Goal: Information Seeking & Learning: Learn about a topic

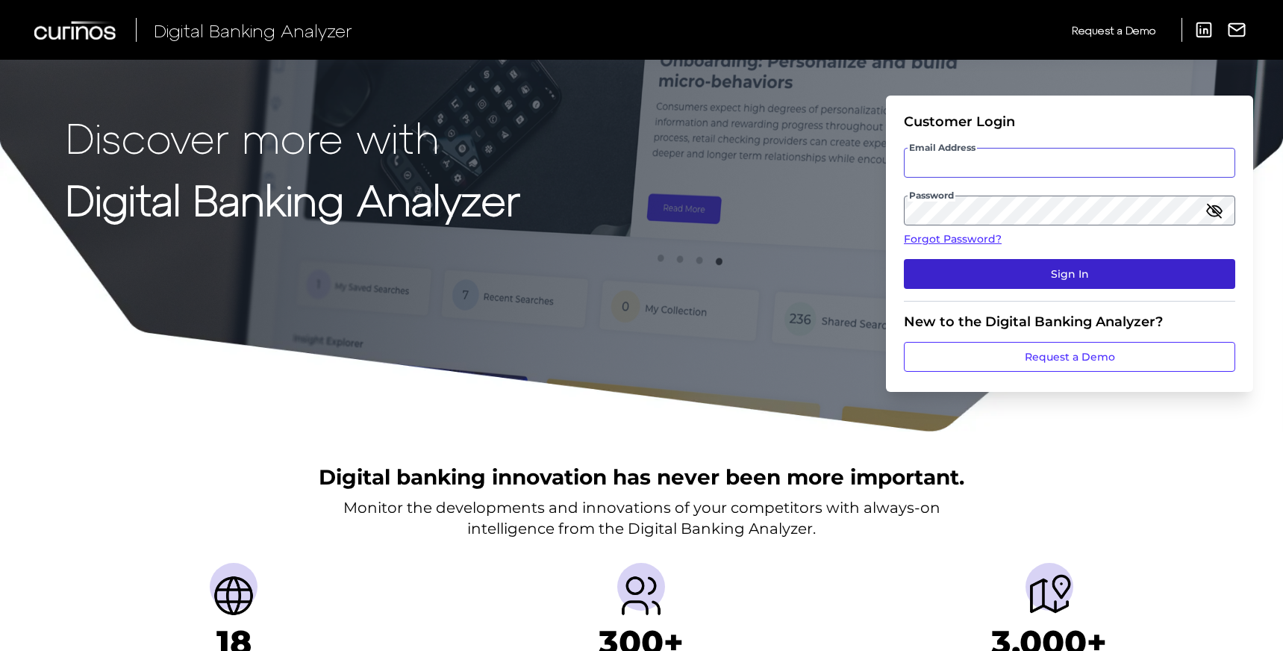
type input "[EMAIL_ADDRESS][DOMAIN_NAME]"
click at [1043, 283] on button "Sign In" at bounding box center [1069, 274] width 331 height 30
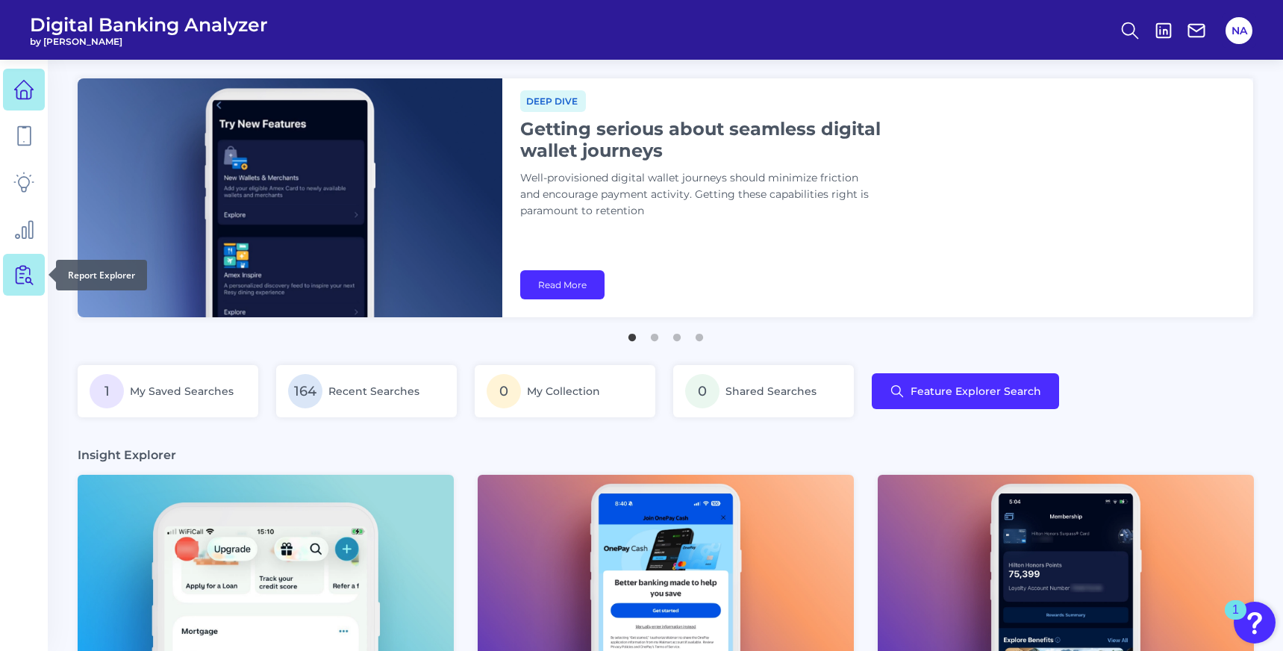
click at [28, 259] on link at bounding box center [24, 275] width 42 height 42
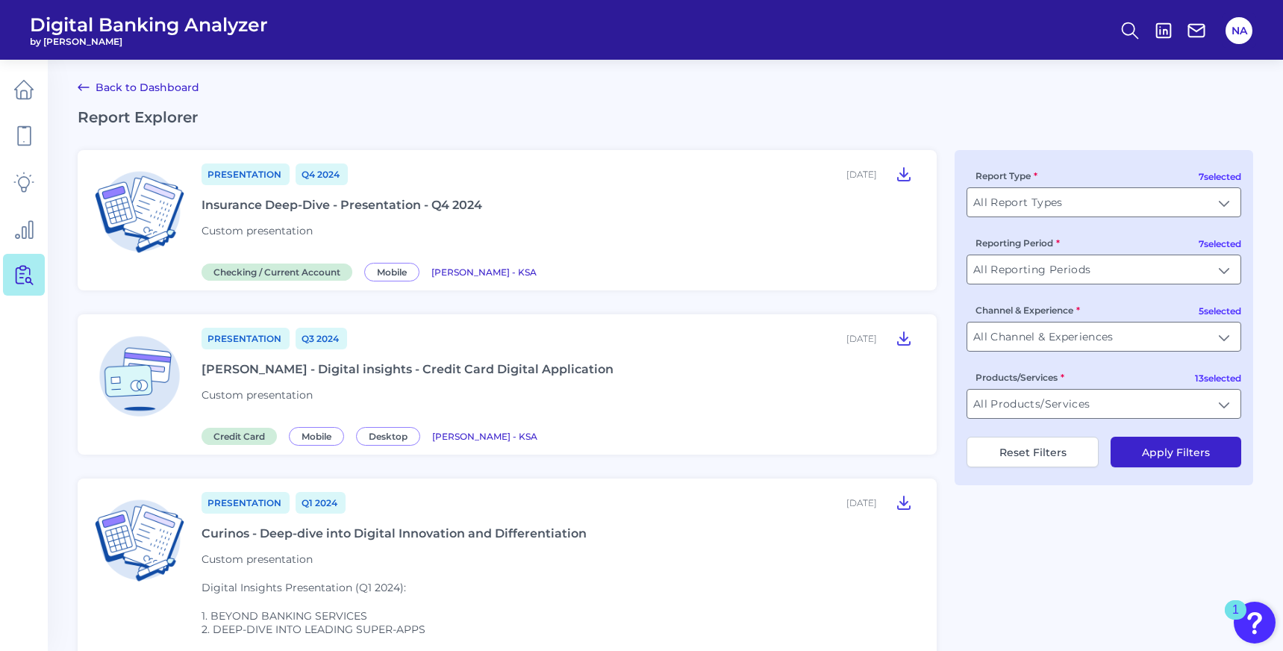
click at [81, 87] on icon at bounding box center [83, 87] width 10 height 6
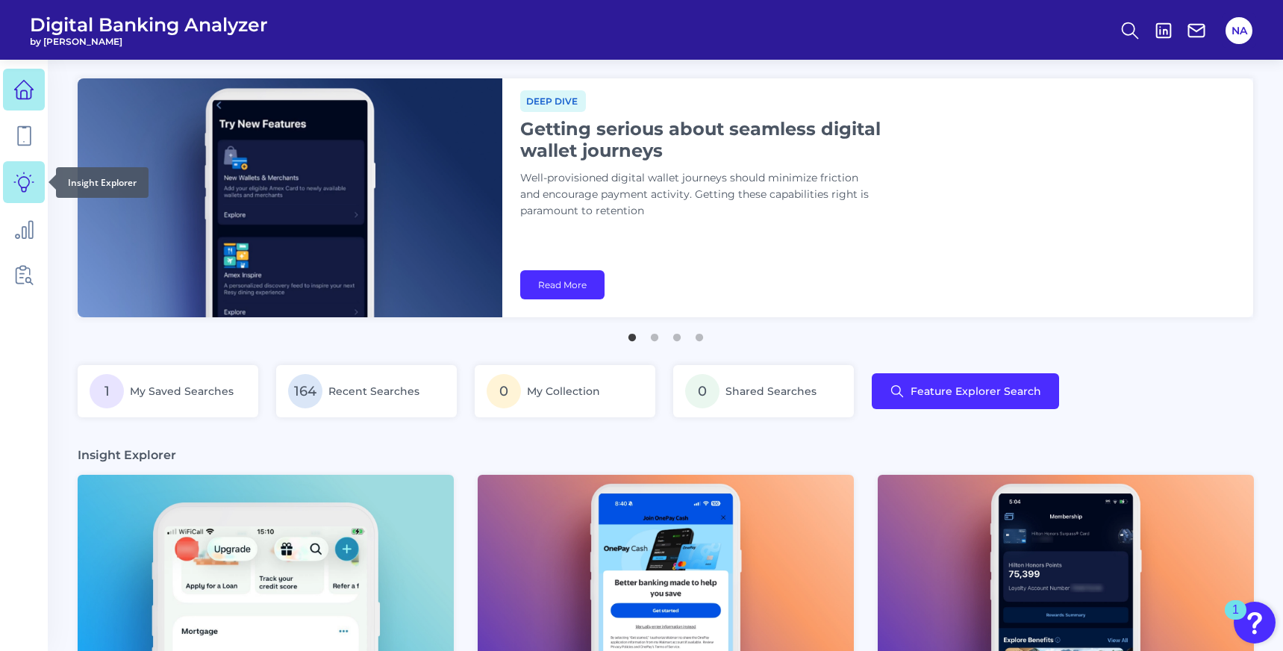
click at [25, 179] on icon at bounding box center [23, 182] width 21 height 21
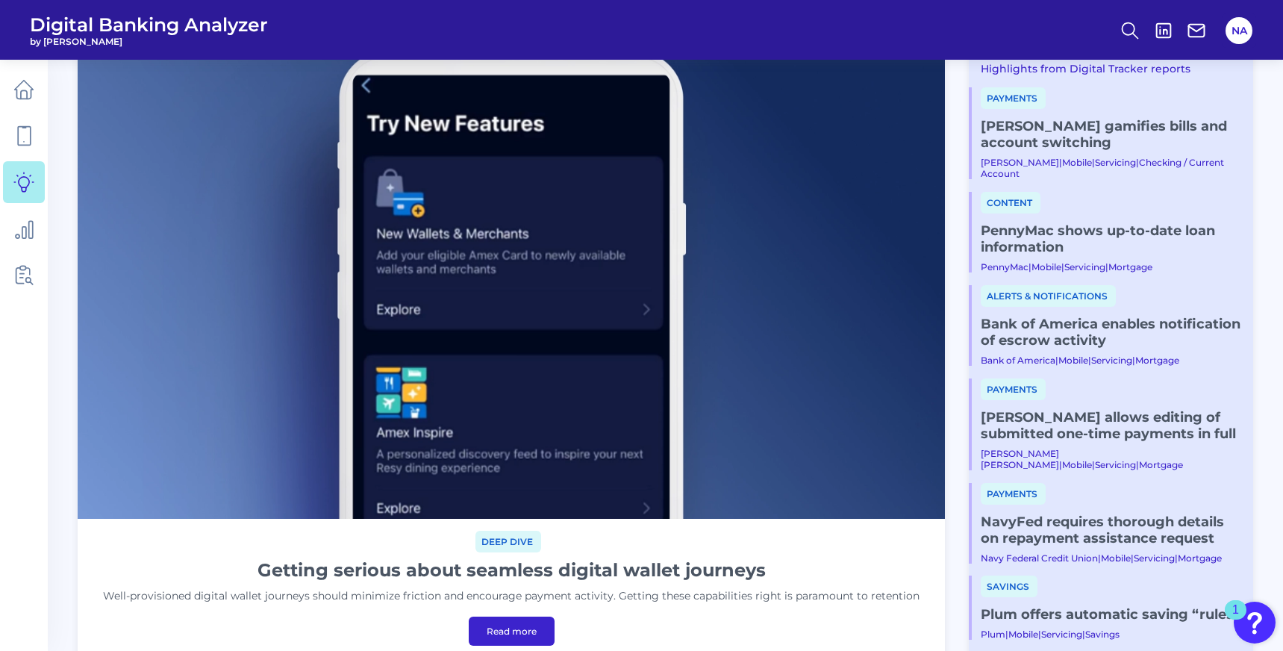
scroll to position [84, 0]
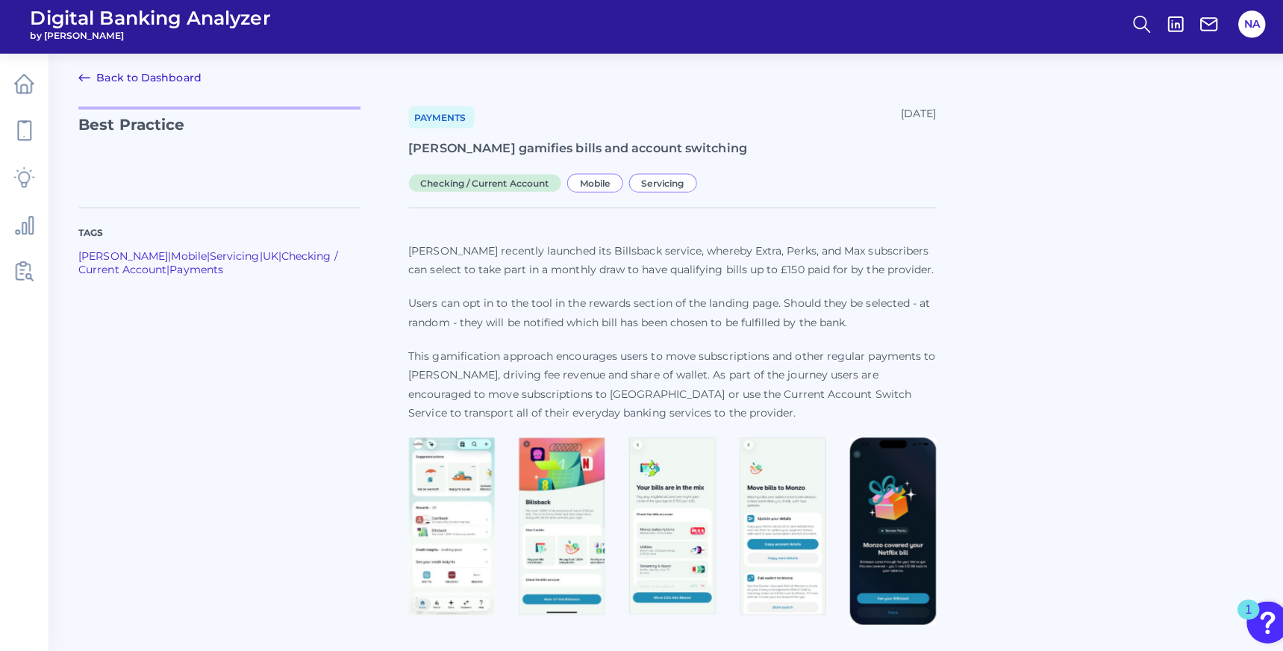
scroll to position [5, 0]
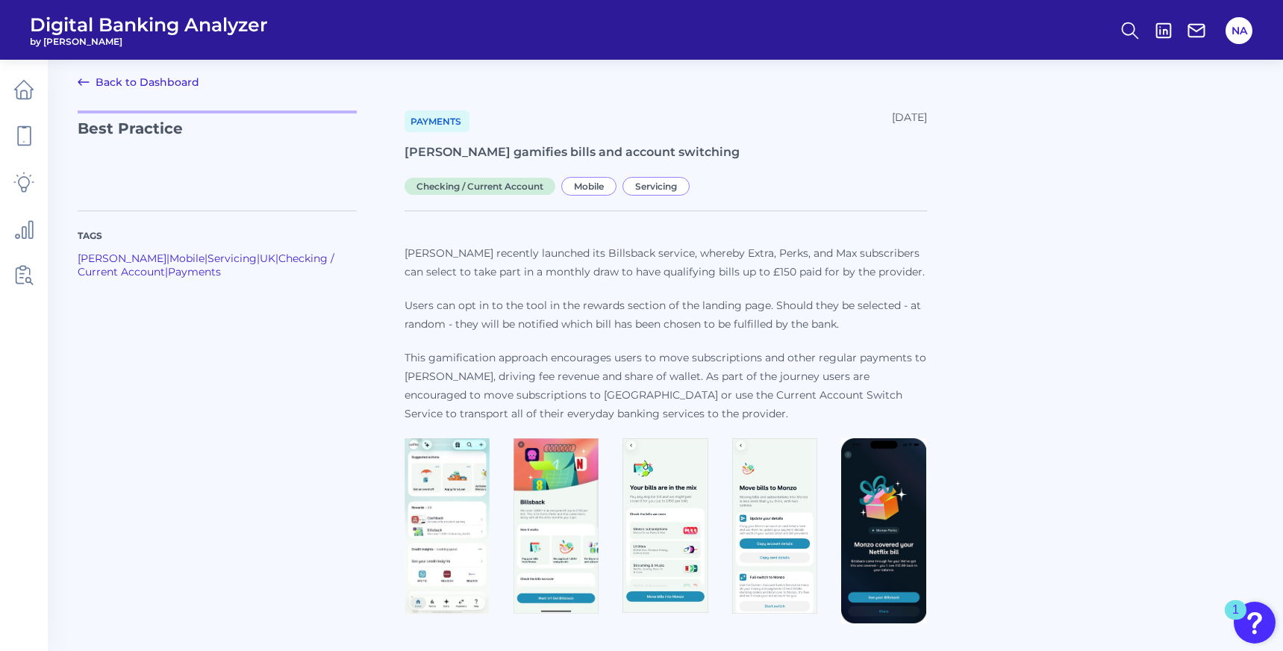
click at [102, 81] on link "Back to Dashboard" at bounding box center [139, 82] width 122 height 18
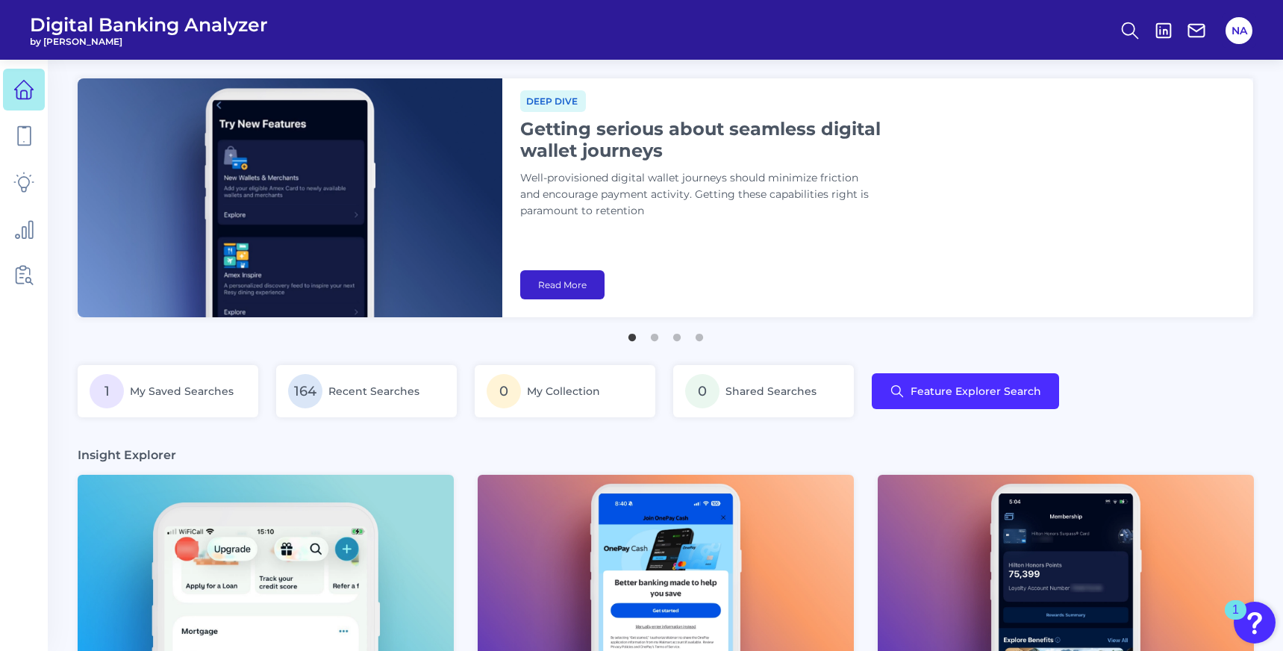
click at [569, 294] on link "Read More" at bounding box center [562, 284] width 84 height 29
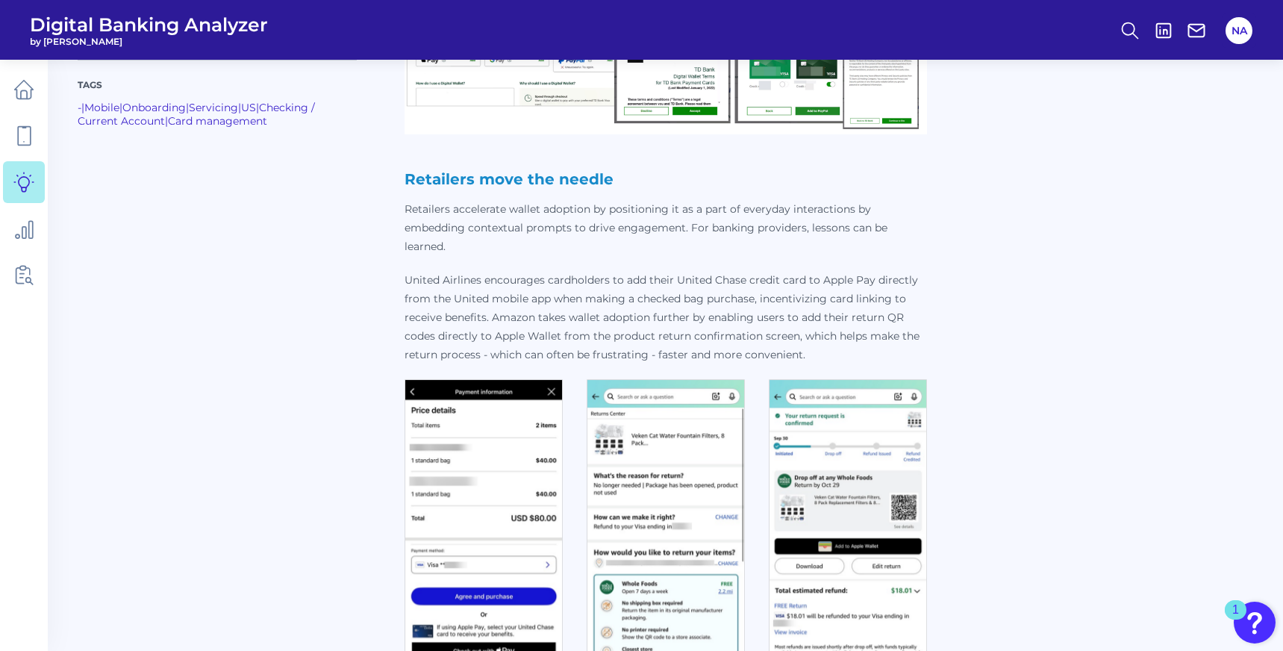
scroll to position [3051, 0]
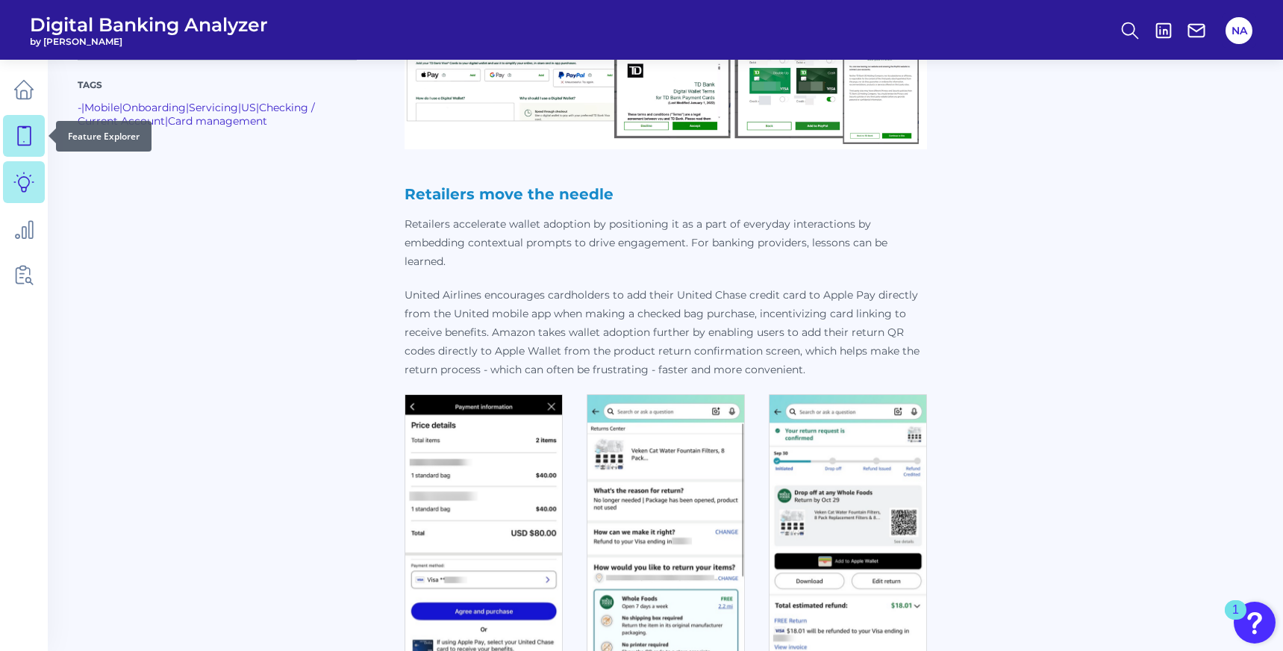
click at [16, 141] on icon at bounding box center [23, 135] width 21 height 21
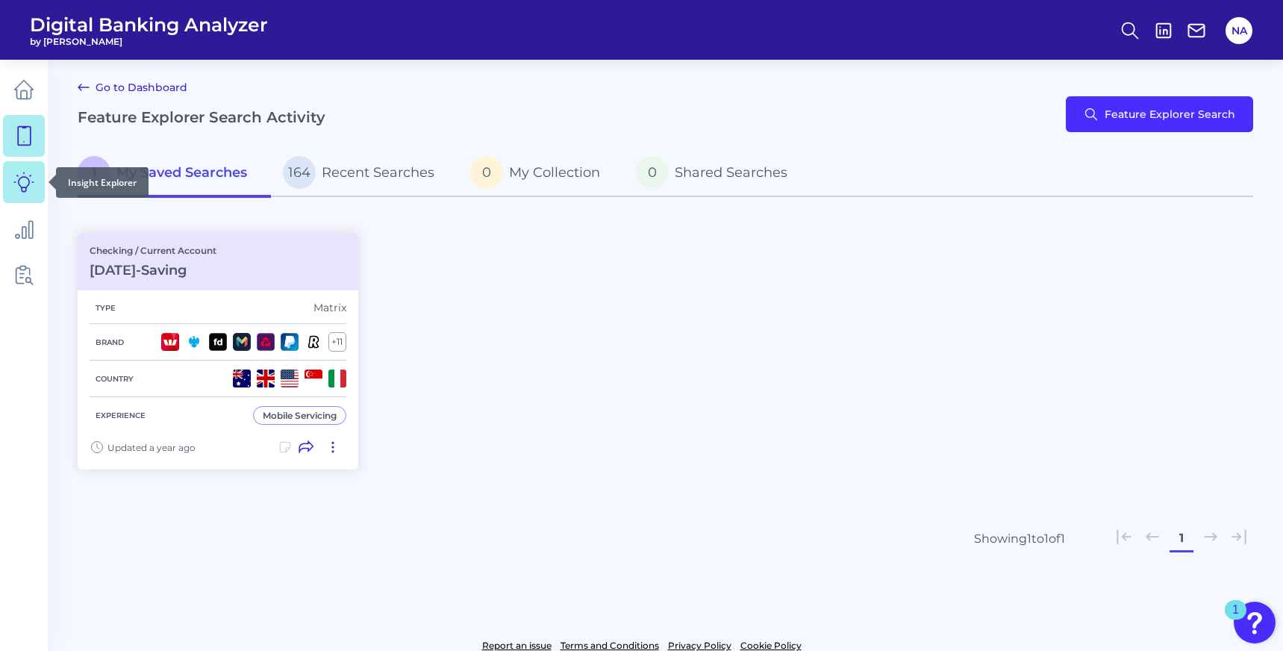
click at [17, 184] on icon at bounding box center [23, 182] width 21 height 21
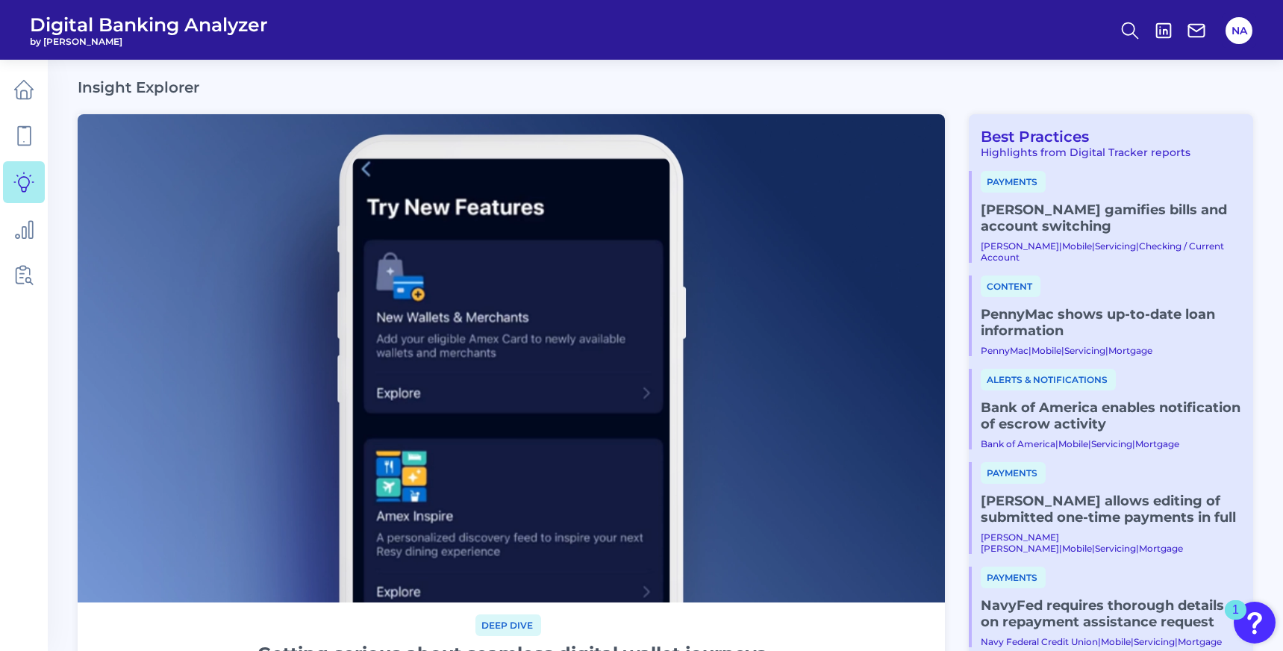
click at [1029, 313] on link "PennyMac shows up-to-date loan information" at bounding box center [1111, 322] width 261 height 33
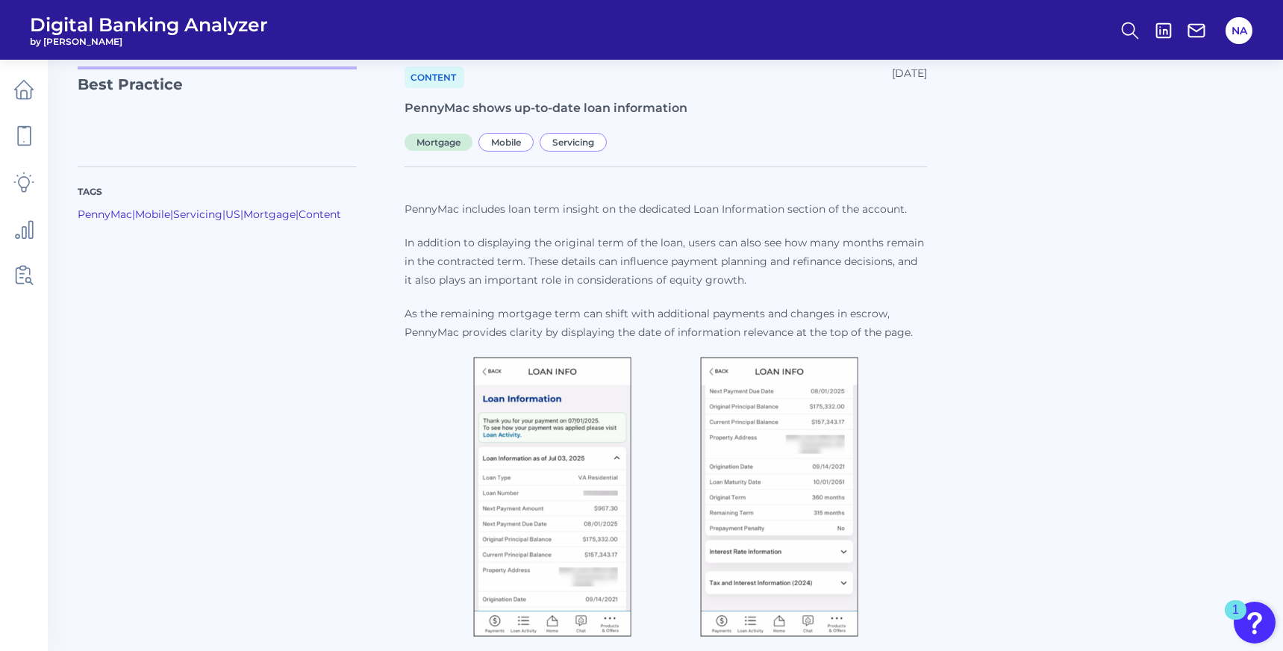
scroll to position [63, 0]
